Goal: Transaction & Acquisition: Download file/media

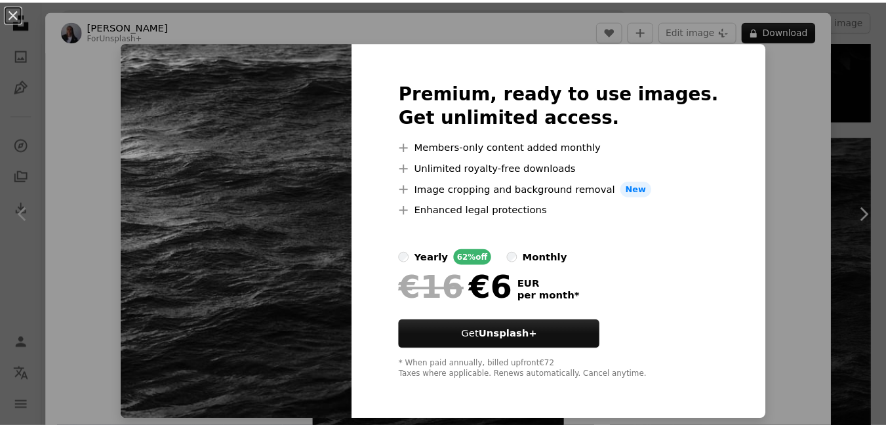
scroll to position [10831, 0]
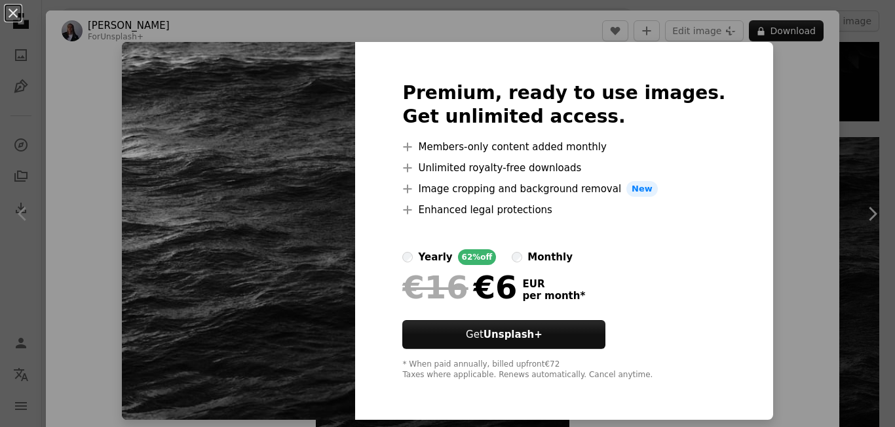
click at [775, 158] on div "An X shape Premium, ready to use images. Get unlimited access. A plus sign Memb…" at bounding box center [447, 213] width 895 height 427
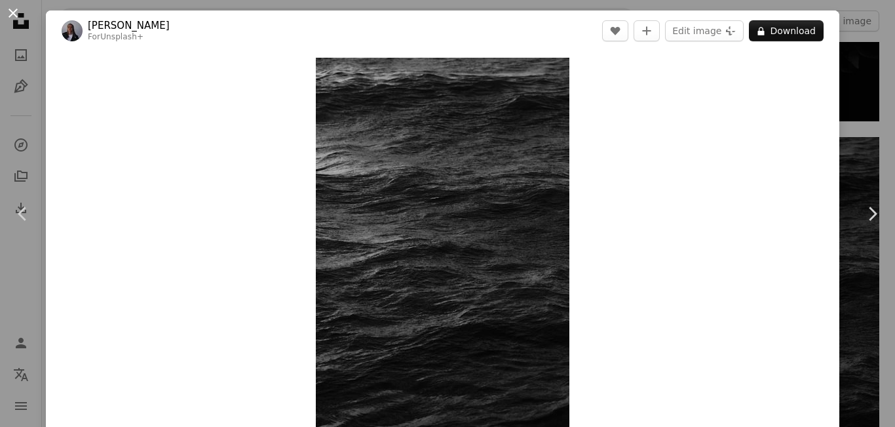
click at [11, 5] on button "An X shape" at bounding box center [13, 13] width 16 height 16
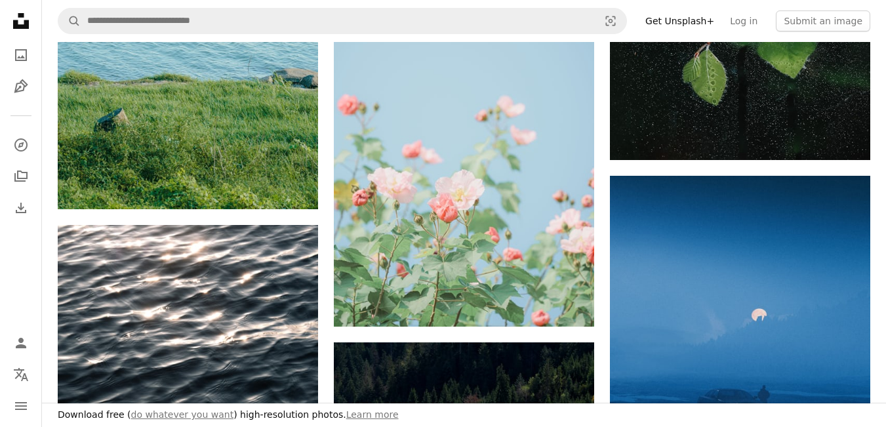
scroll to position [12400, 0]
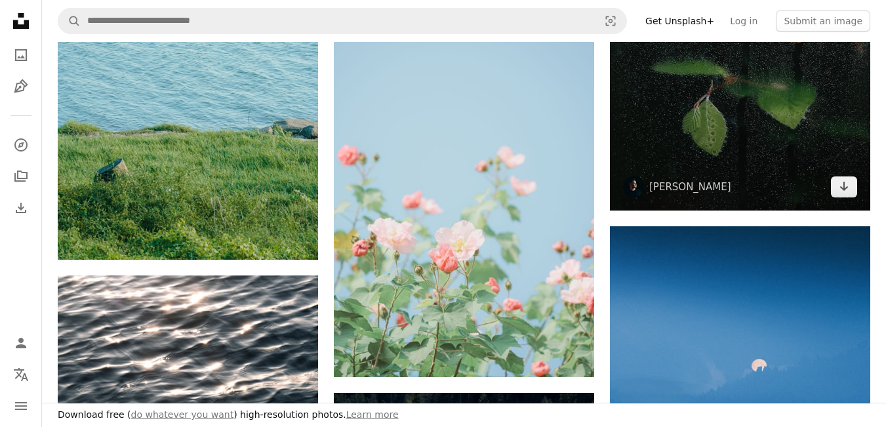
click at [780, 167] on img at bounding box center [740, 15] width 260 height 391
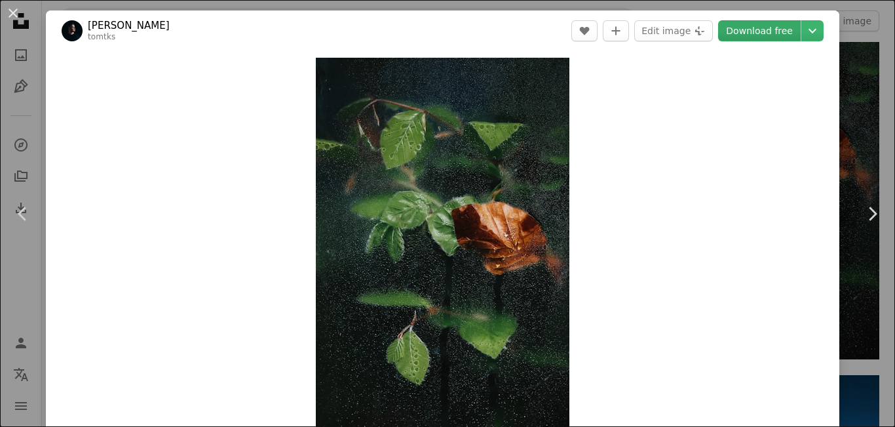
click at [754, 36] on link "Download free" at bounding box center [759, 30] width 83 height 21
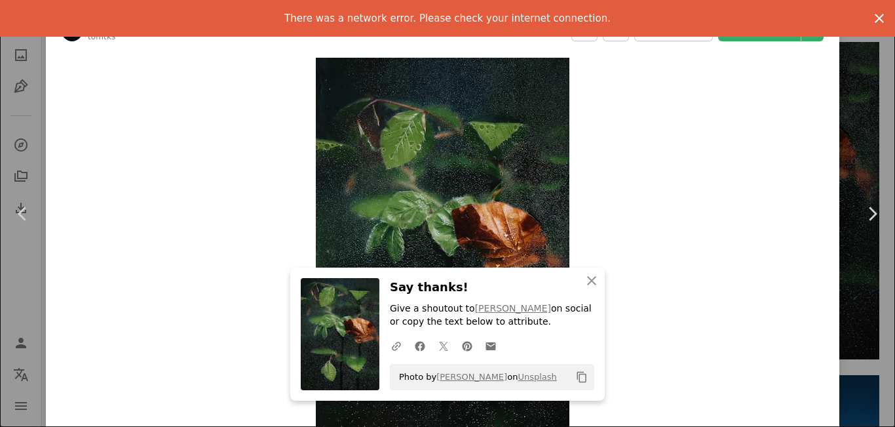
click at [872, 14] on icon "An X shape" at bounding box center [880, 18] width 16 height 16
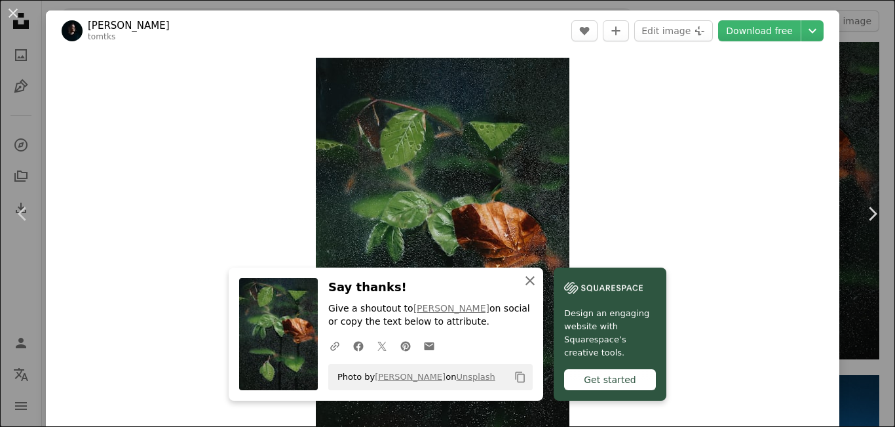
click at [526, 280] on icon "button" at bounding box center [530, 280] width 9 height 9
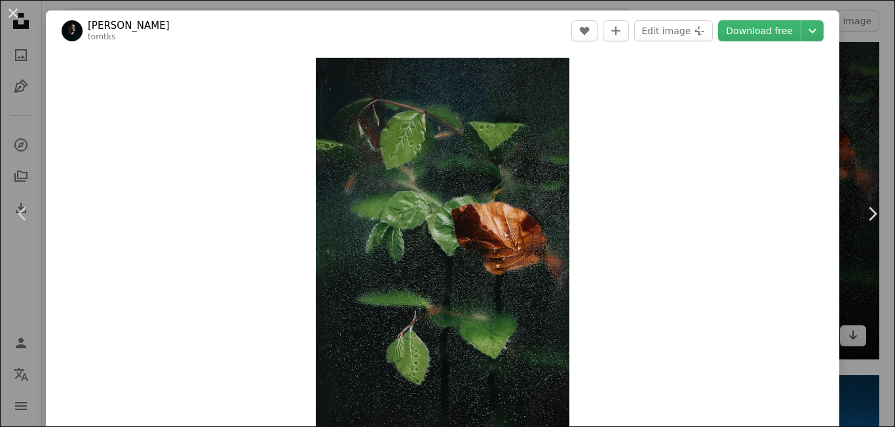
drag, startPoint x: 853, startPoint y: 119, endPoint x: 852, endPoint y: 109, distance: 9.2
click at [853, 119] on div "An X shape Chevron left Chevron right [PERSON_NAME] tomtks A heart A plus sign …" at bounding box center [447, 213] width 895 height 427
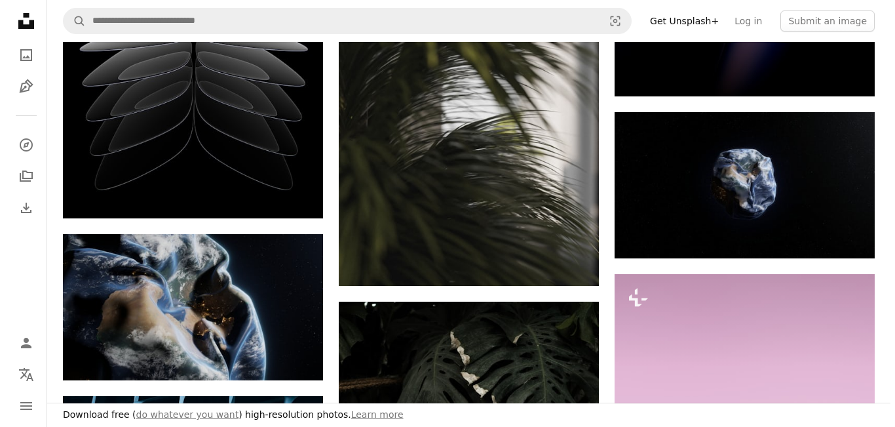
scroll to position [8582, 0]
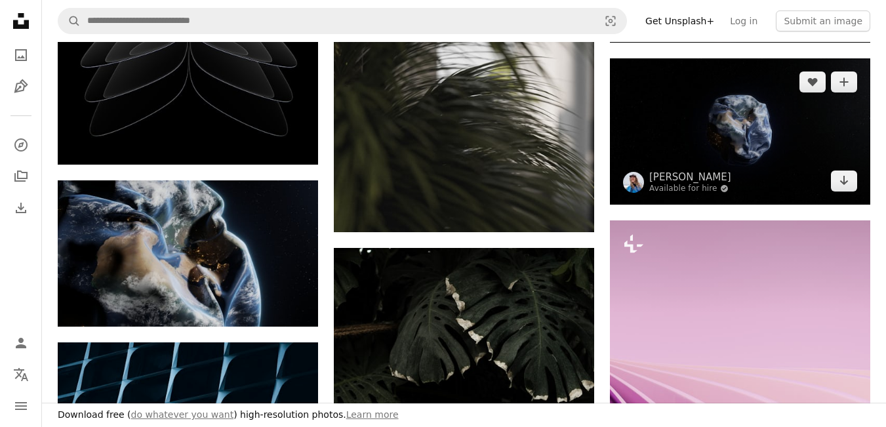
click at [805, 130] on img at bounding box center [740, 131] width 260 height 146
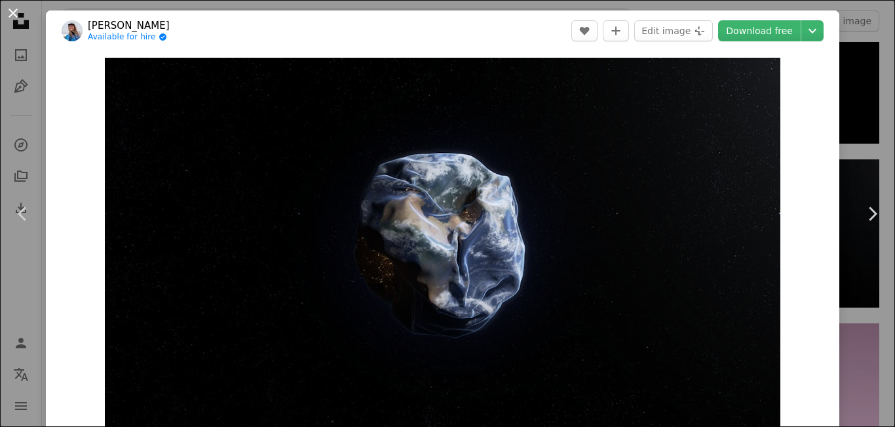
click at [16, 10] on button "An X shape" at bounding box center [13, 13] width 16 height 16
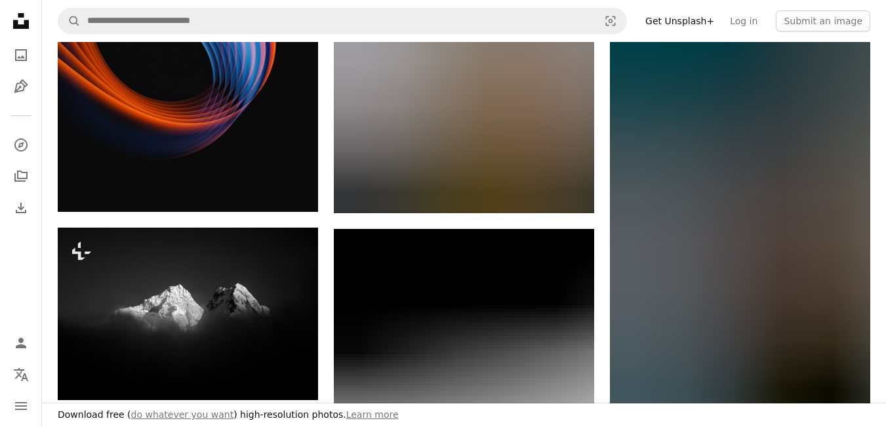
scroll to position [14883, 0]
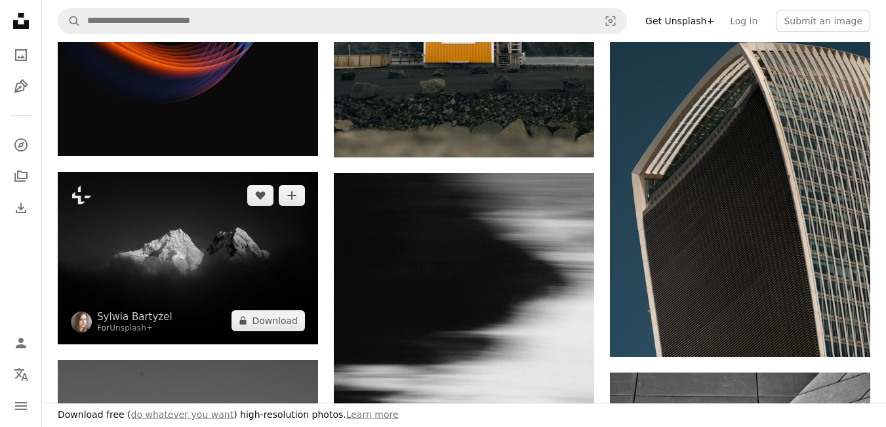
click at [276, 267] on img at bounding box center [188, 258] width 260 height 172
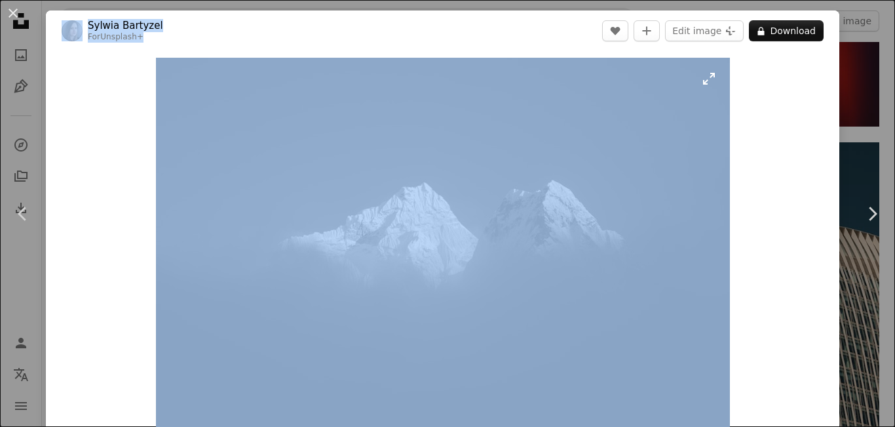
drag, startPoint x: 356, startPoint y: 171, endPoint x: 383, endPoint y: 174, distance: 27.7
click at [754, 98] on div "Zoom in" at bounding box center [443, 247] width 794 height 393
click at [11, 12] on button "An X shape" at bounding box center [13, 13] width 16 height 16
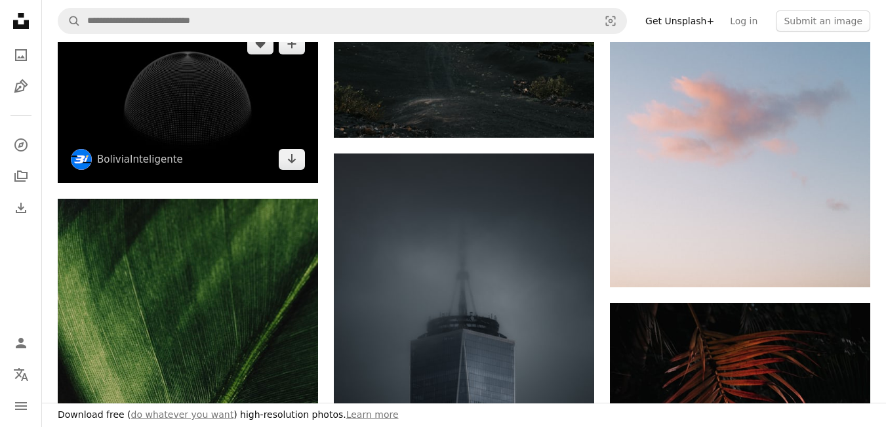
scroll to position [16754, 0]
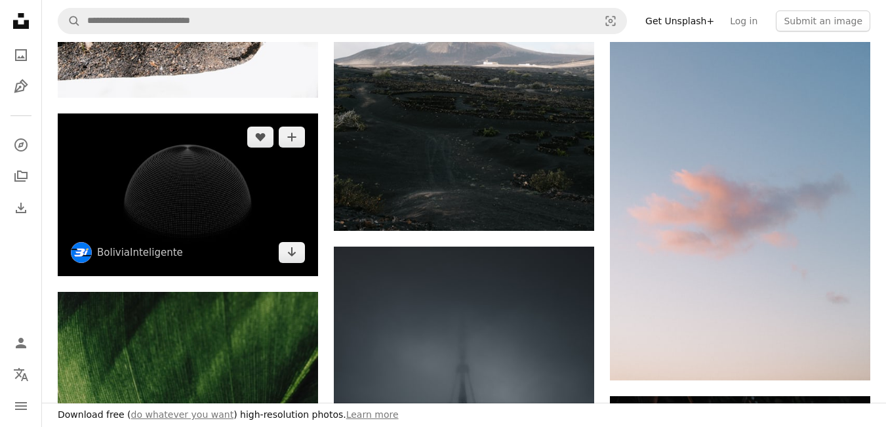
click at [238, 240] on img at bounding box center [188, 194] width 260 height 163
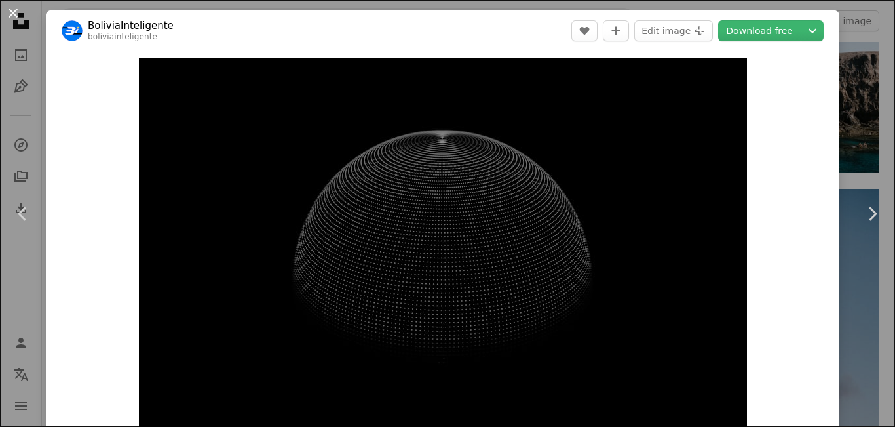
click at [15, 14] on button "An X shape" at bounding box center [13, 13] width 16 height 16
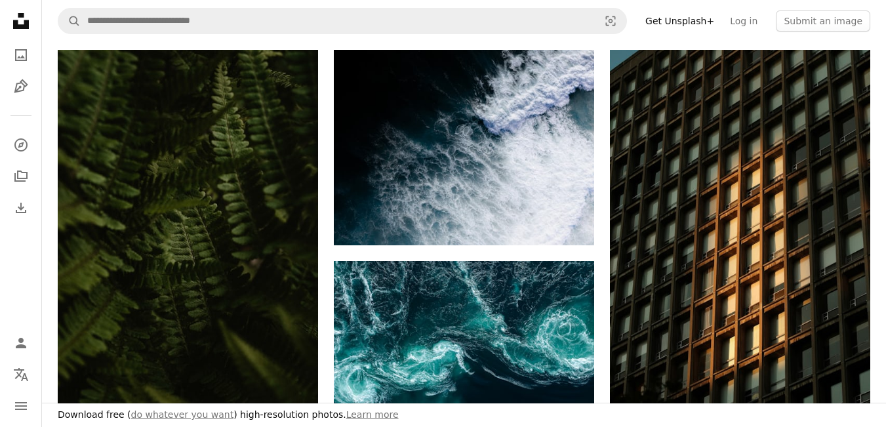
scroll to position [248, 0]
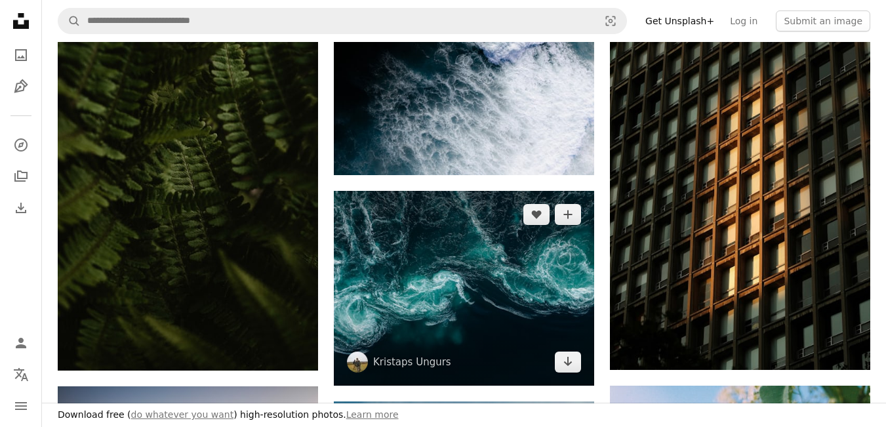
click at [508, 277] on img at bounding box center [464, 288] width 260 height 195
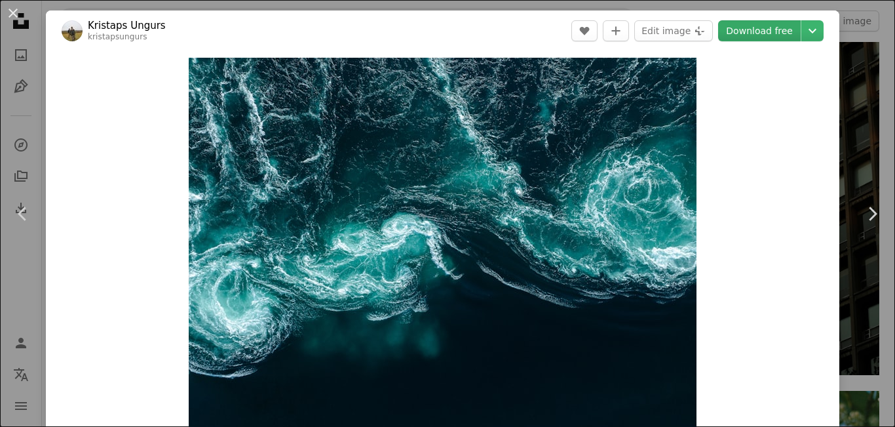
click at [764, 28] on link "Download free" at bounding box center [759, 30] width 83 height 21
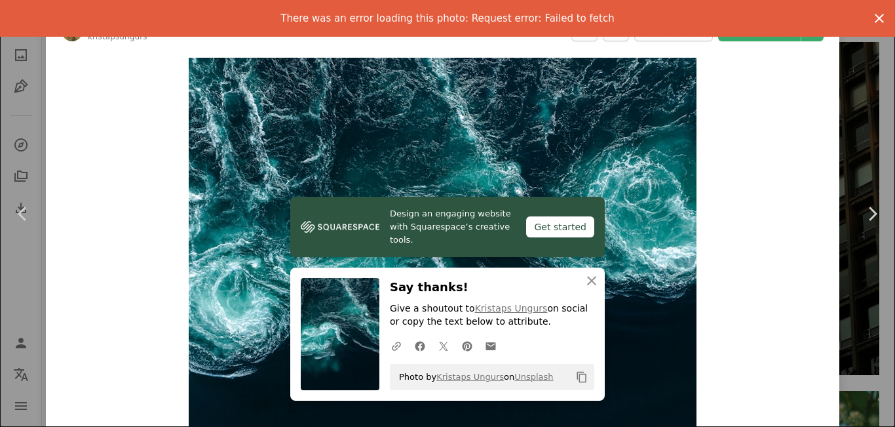
click at [872, 18] on icon "An X shape" at bounding box center [880, 18] width 16 height 16
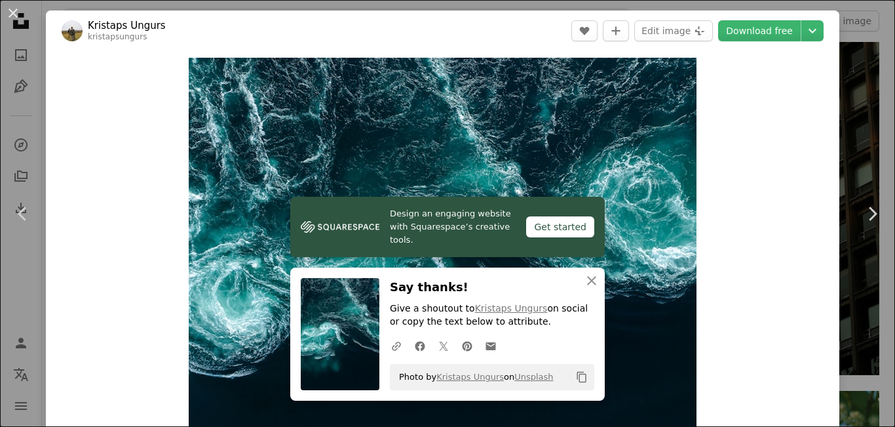
click at [512, 25] on header "Kristaps Ungurs kristapsungurs A heart A plus sign Edit image Plus sign for Uns…" at bounding box center [443, 30] width 794 height 41
click at [10, 15] on button "An X shape" at bounding box center [13, 13] width 16 height 16
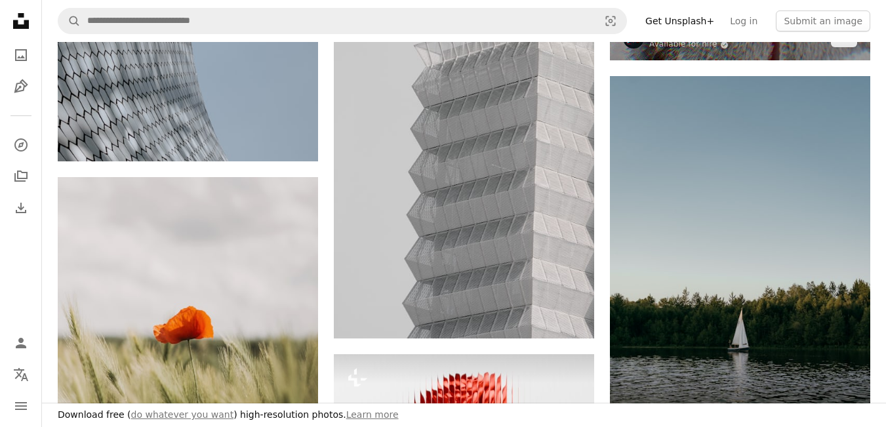
scroll to position [3384, 0]
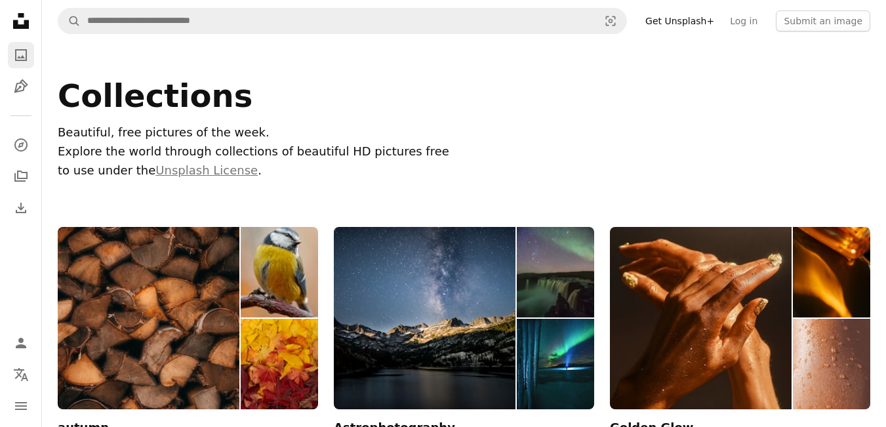
click at [26, 52] on icon "Photos" at bounding box center [21, 55] width 12 height 12
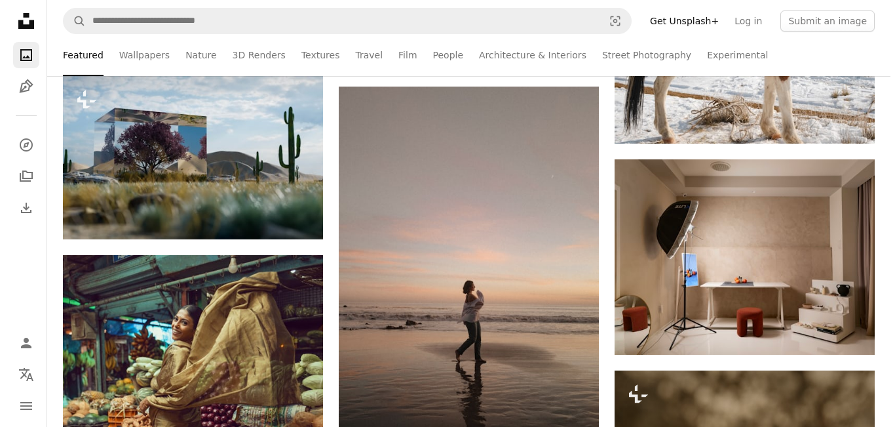
scroll to position [12556, 0]
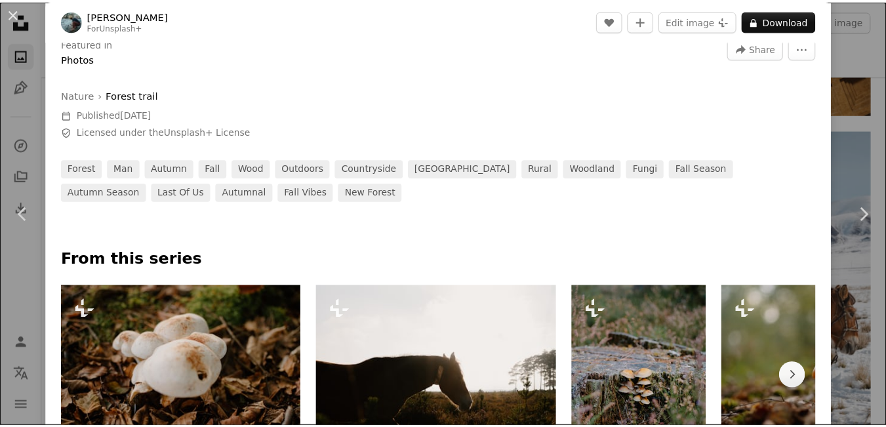
scroll to position [181, 0]
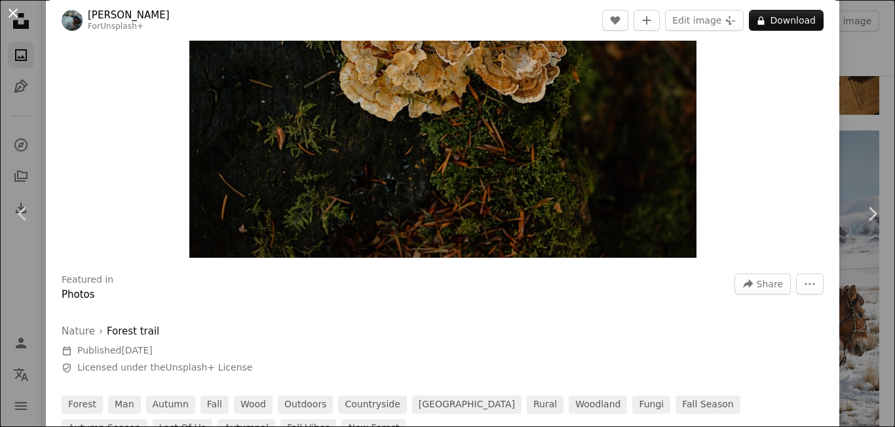
click at [11, 18] on button "An X shape" at bounding box center [13, 13] width 16 height 16
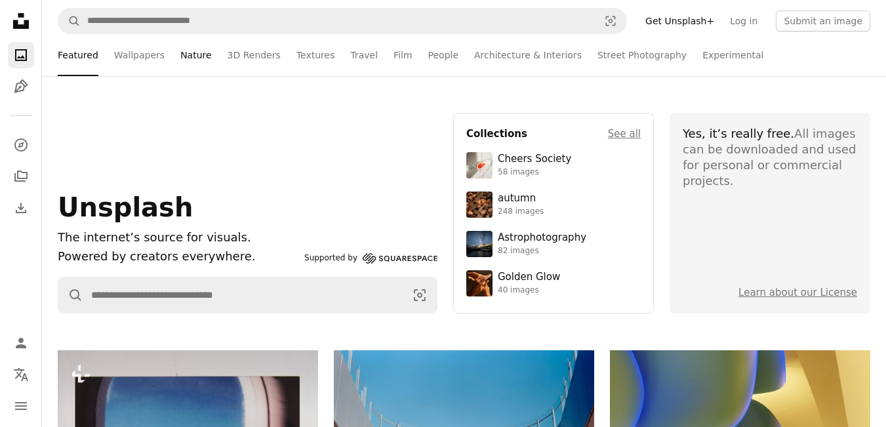
click at [194, 58] on link "Nature" at bounding box center [195, 55] width 31 height 42
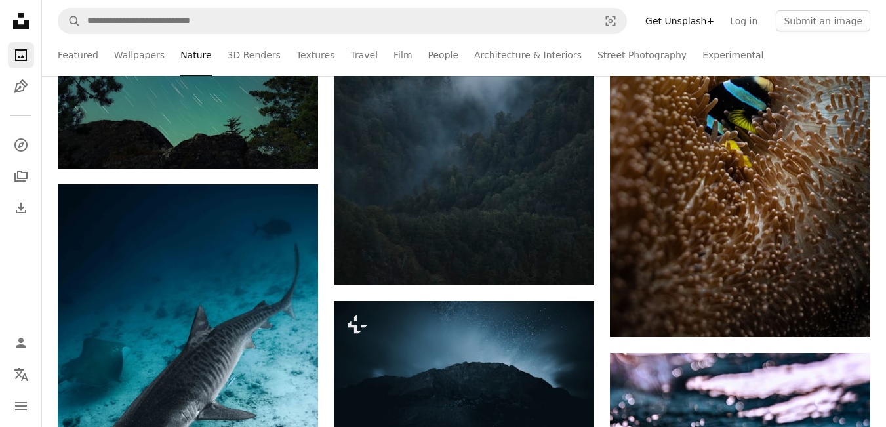
scroll to position [4879, 0]
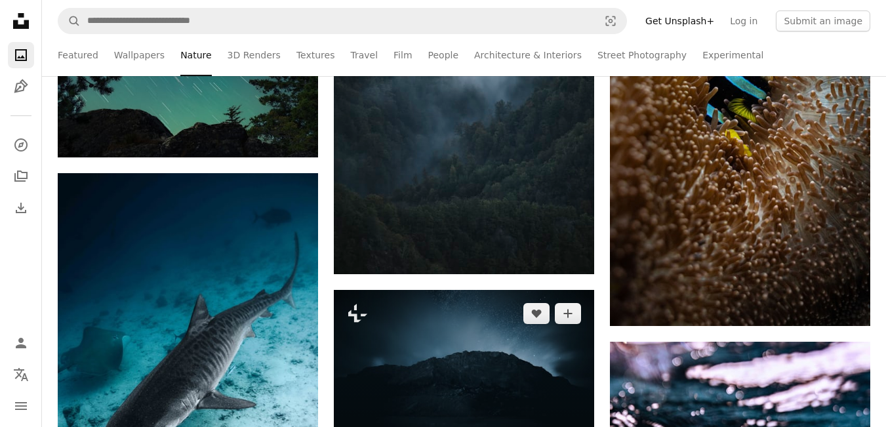
click at [545, 290] on img at bounding box center [464, 377] width 260 height 174
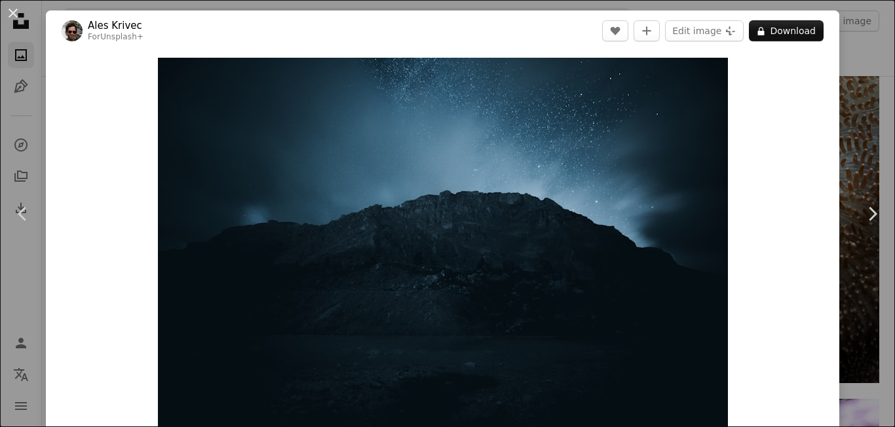
click at [18, 10] on button "An X shape" at bounding box center [13, 13] width 16 height 16
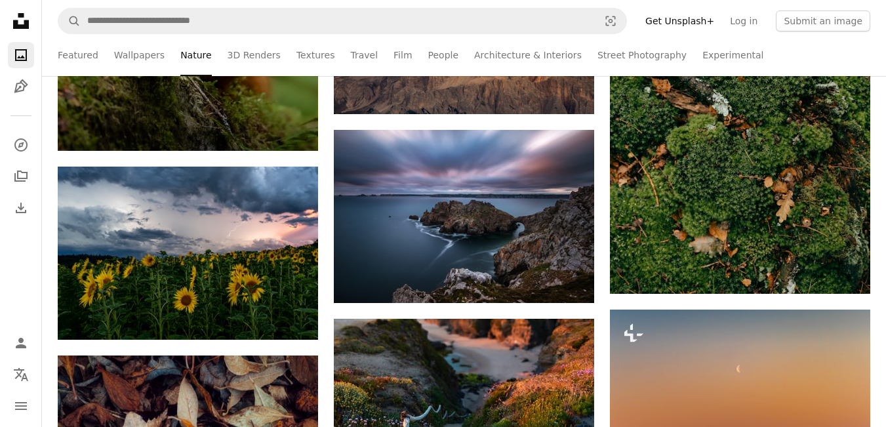
scroll to position [6651, 0]
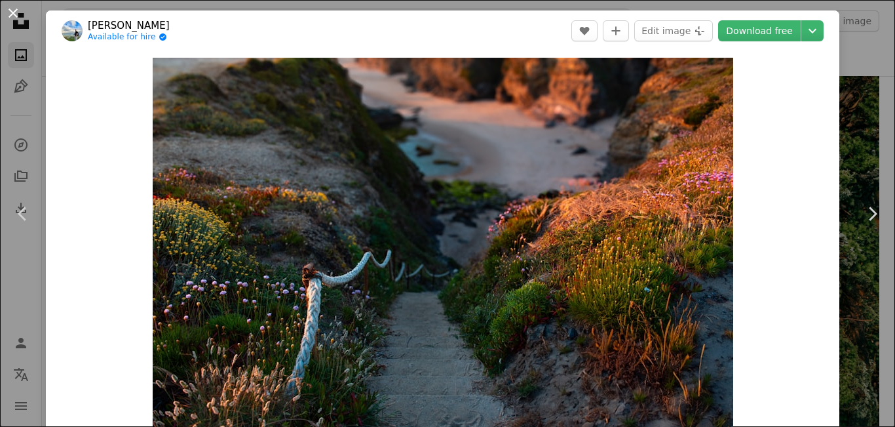
click at [13, 14] on button "An X shape" at bounding box center [13, 13] width 16 height 16
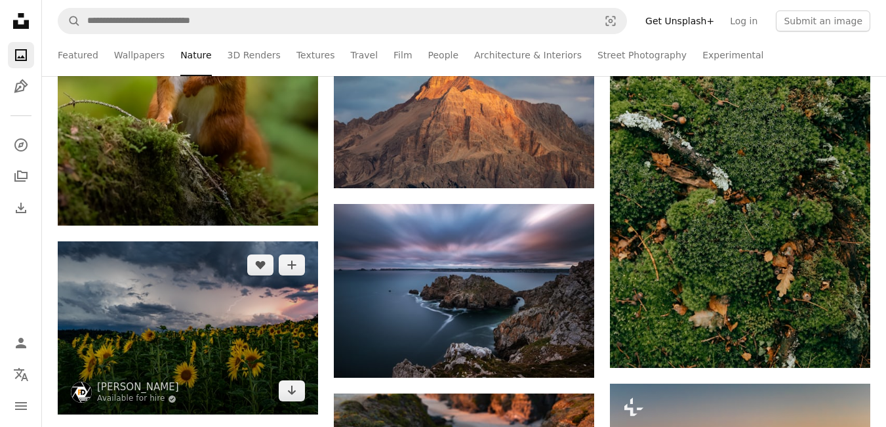
click at [260, 313] on img at bounding box center [188, 327] width 260 height 173
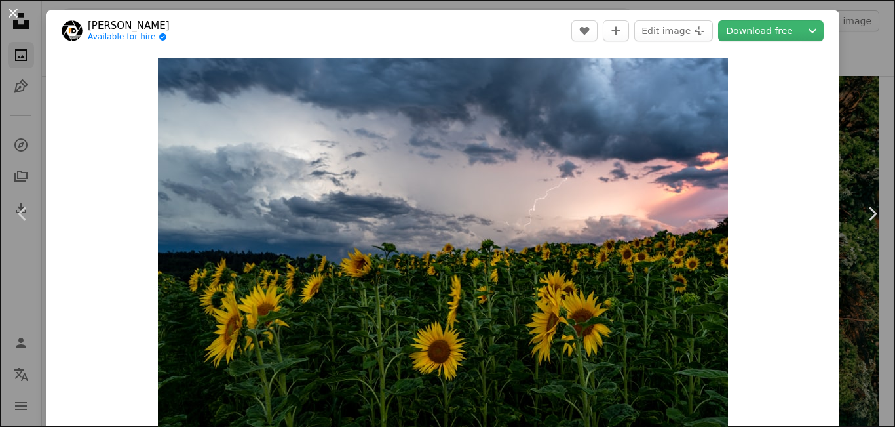
click at [16, 16] on button "An X shape" at bounding box center [13, 13] width 16 height 16
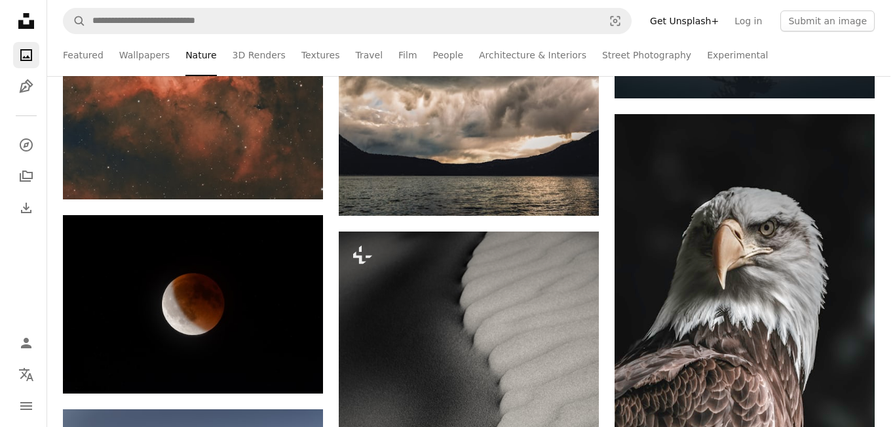
scroll to position [9612, 0]
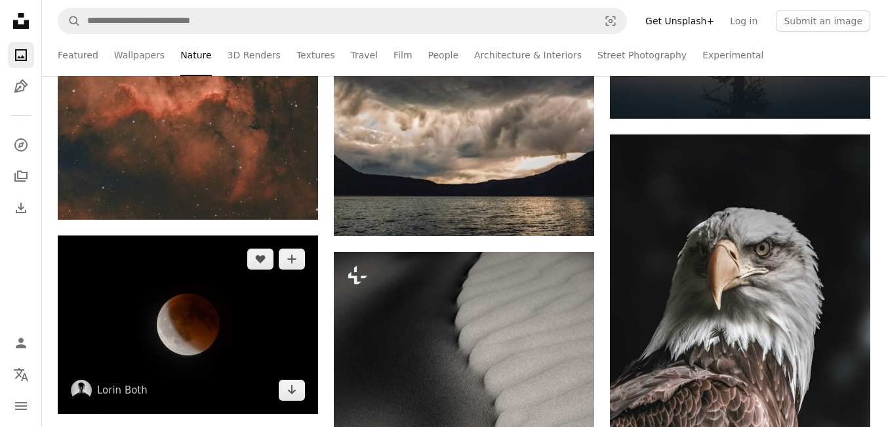
click at [256, 343] on img at bounding box center [188, 324] width 260 height 178
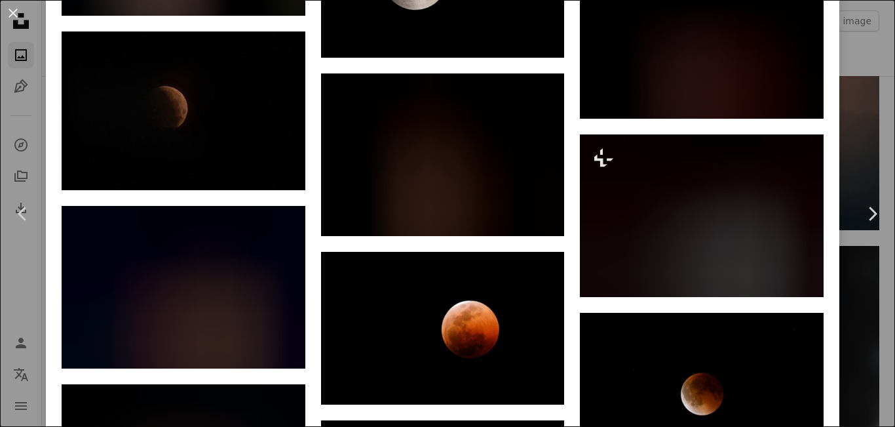
scroll to position [2370, 0]
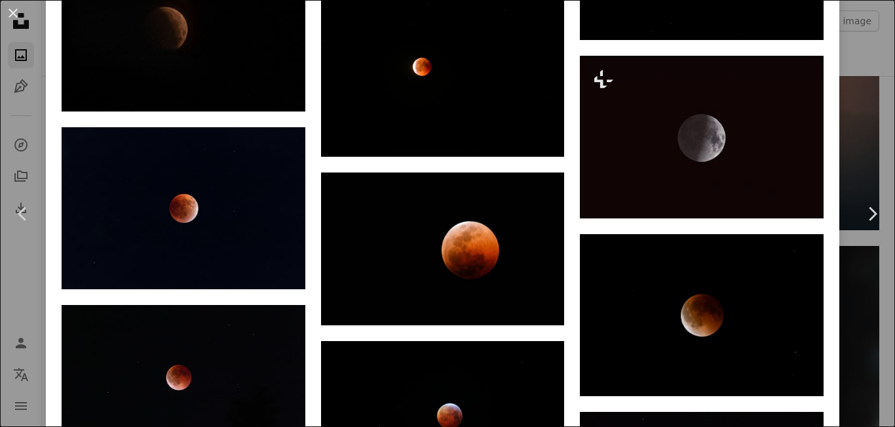
drag, startPoint x: 852, startPoint y: 366, endPoint x: 874, endPoint y: 258, distance: 111.2
click at [768, 345] on div "An X shape Chevron left Chevron right [PERSON_NAME] Both lorinboth A heart A pl…" at bounding box center [447, 213] width 895 height 427
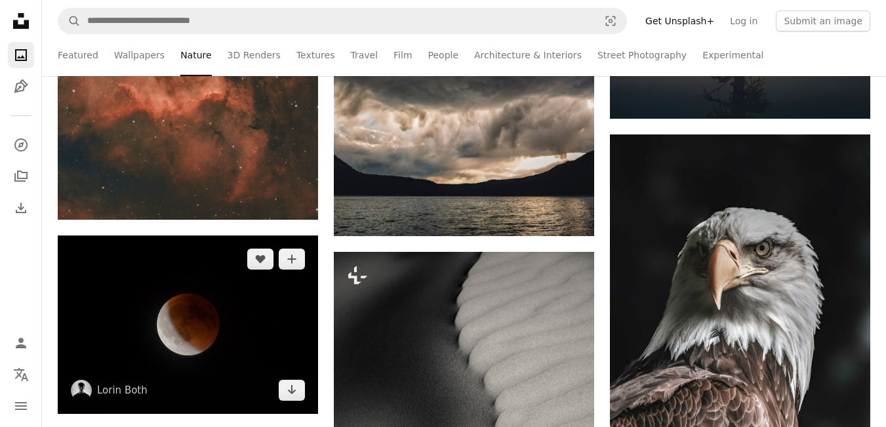
click at [225, 292] on img at bounding box center [188, 324] width 260 height 178
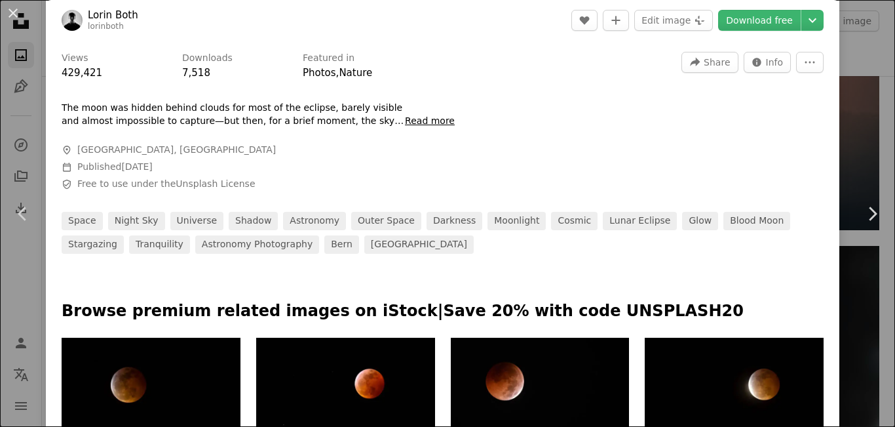
scroll to position [442, 0]
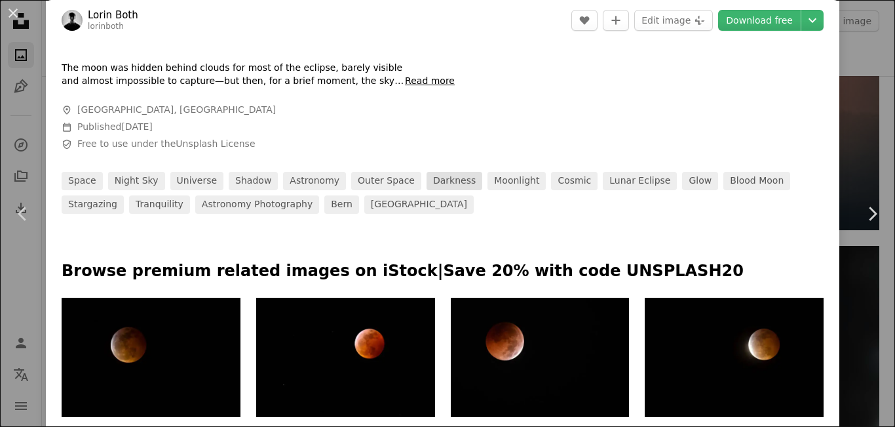
click at [427, 183] on link "darkness" at bounding box center [455, 181] width 56 height 18
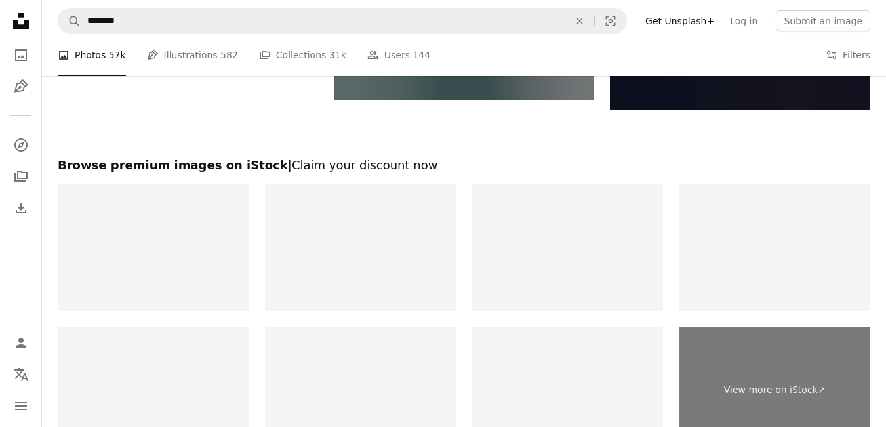
scroll to position [1982, 0]
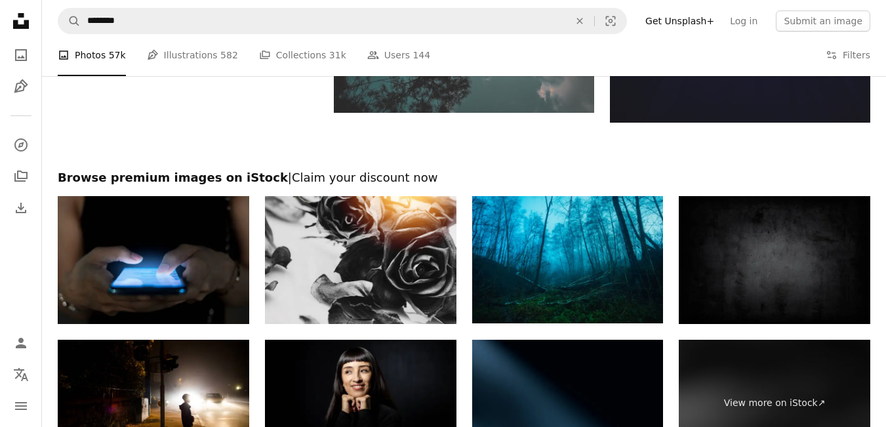
click at [790, 260] on img at bounding box center [773, 260] width 191 height 128
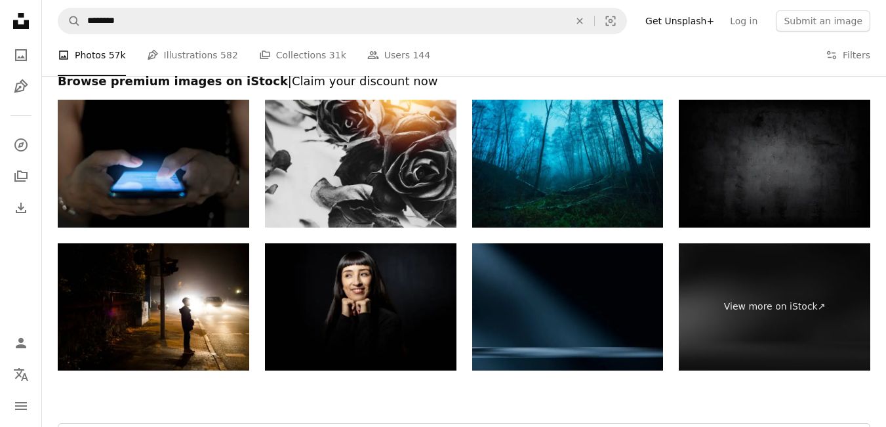
scroll to position [2113, 0]
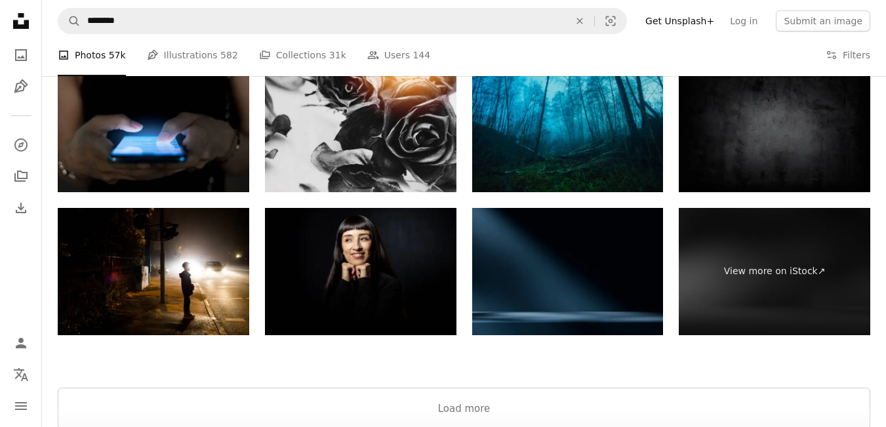
click at [593, 152] on img at bounding box center [567, 128] width 191 height 128
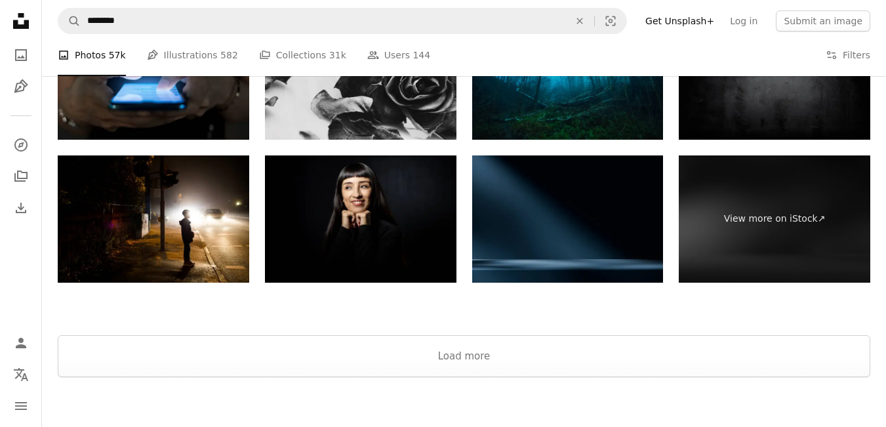
scroll to position [2266, 0]
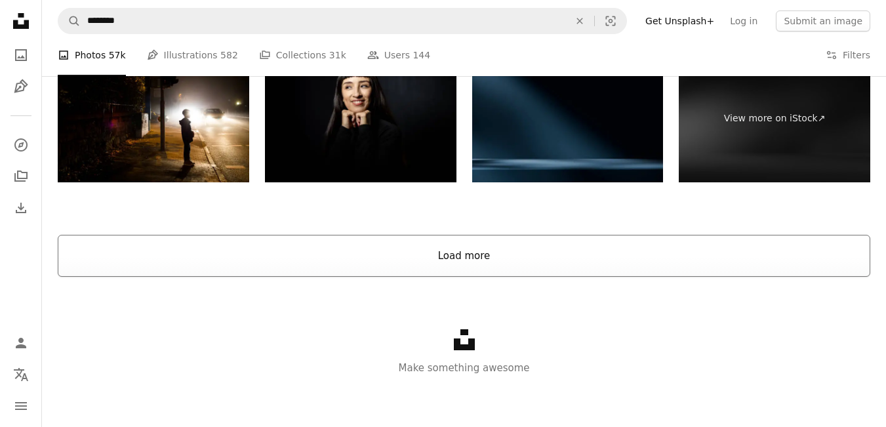
click at [454, 257] on button "Load more" at bounding box center [464, 256] width 812 height 42
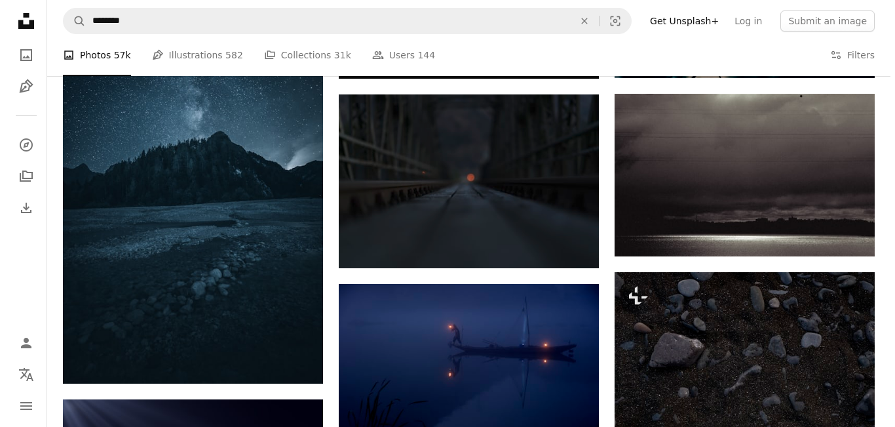
scroll to position [3021, 0]
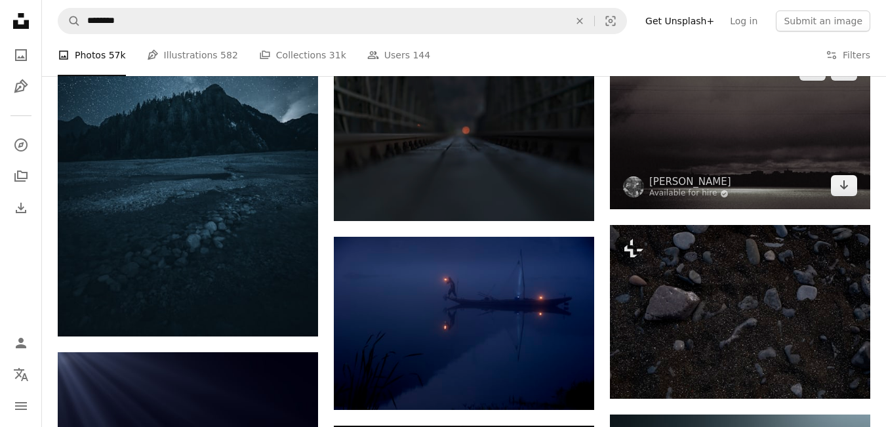
click at [777, 164] on img at bounding box center [740, 128] width 260 height 163
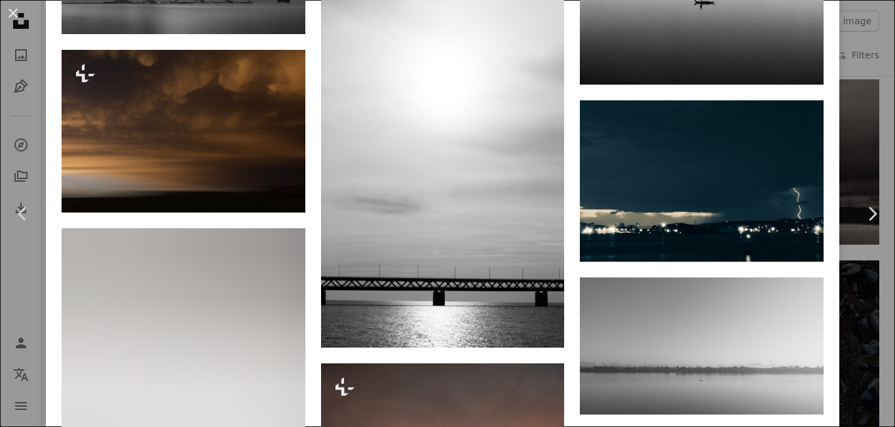
scroll to position [1772, 0]
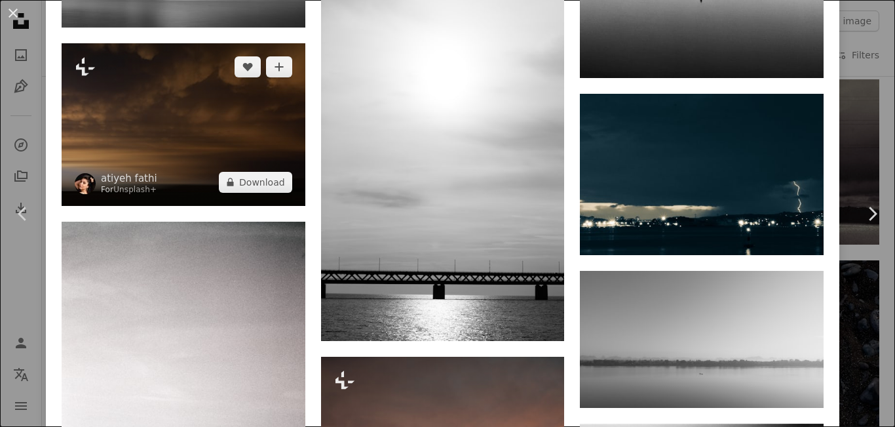
click at [214, 84] on img at bounding box center [184, 124] width 244 height 163
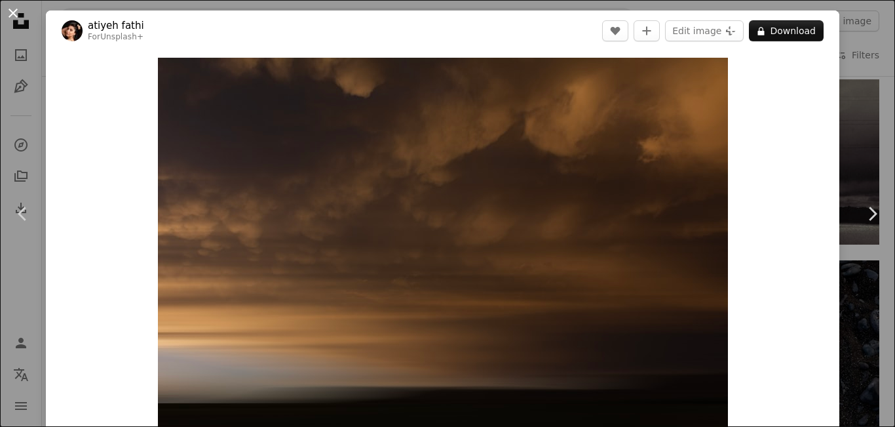
click at [14, 13] on button "An X shape" at bounding box center [13, 13] width 16 height 16
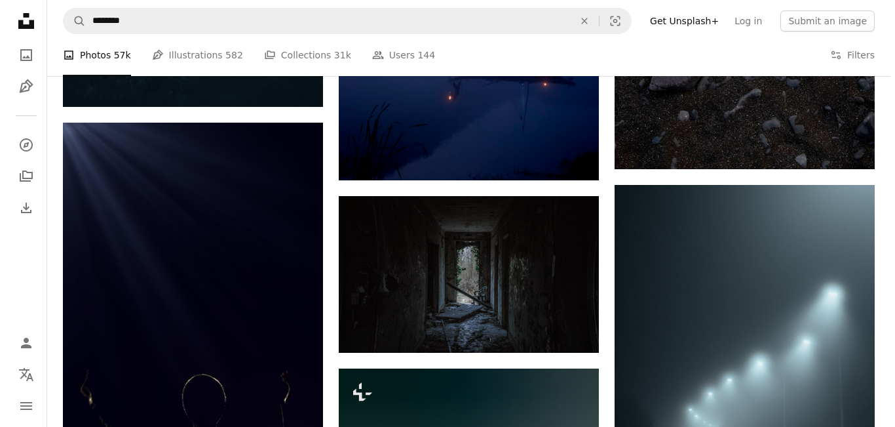
scroll to position [3221, 0]
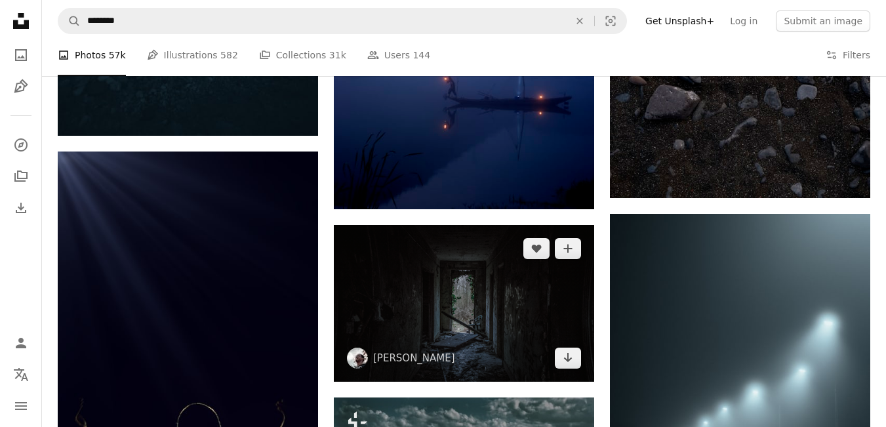
click at [512, 225] on img at bounding box center [464, 303] width 260 height 157
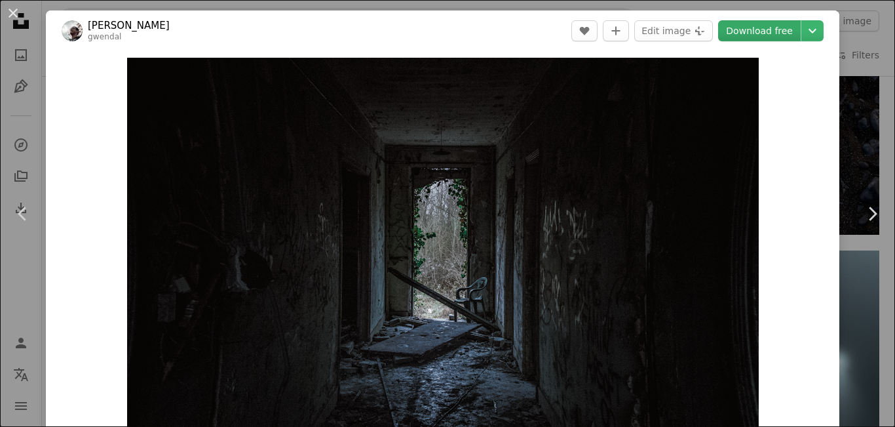
click at [755, 29] on link "Download free" at bounding box center [759, 30] width 83 height 21
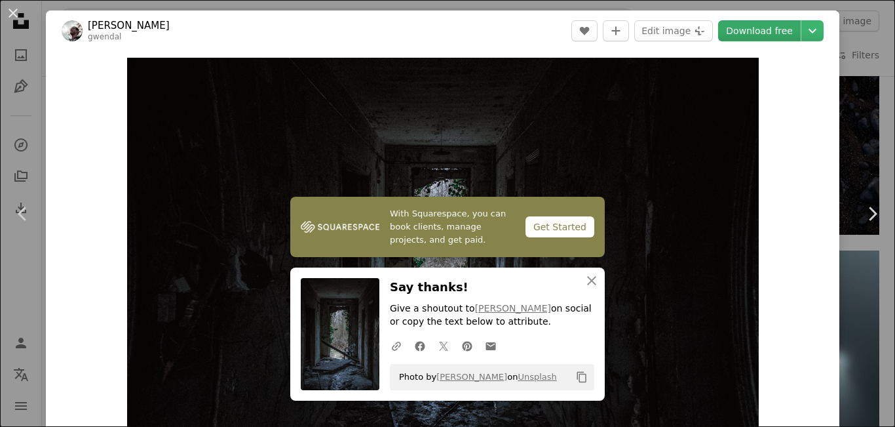
click at [768, 31] on link "Download free" at bounding box center [759, 30] width 83 height 21
click at [752, 35] on link "Download free" at bounding box center [759, 30] width 83 height 21
